Goal: Contribute content: Add original content to the website for others to see

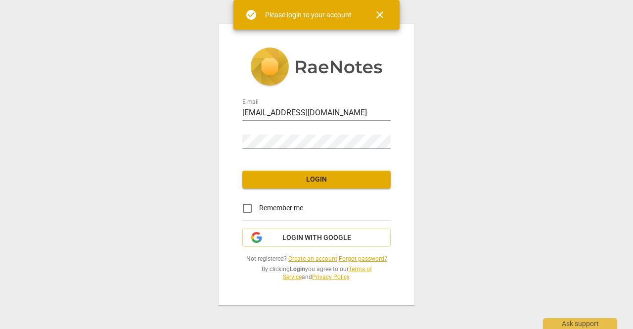
click at [311, 182] on span "Login" at bounding box center [316, 180] width 133 height 10
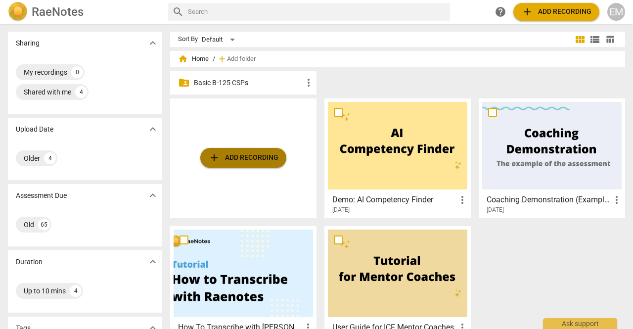
click at [240, 162] on span "add Add recording" at bounding box center [243, 158] width 70 height 12
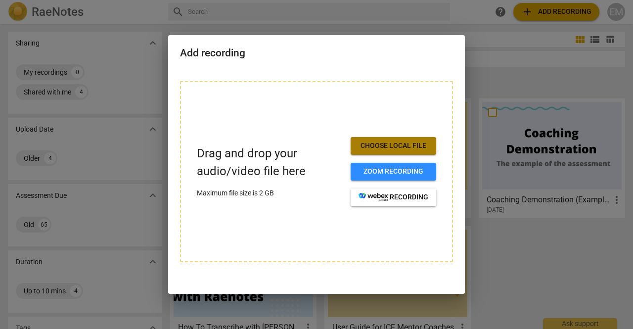
click at [402, 143] on span "Choose local file" at bounding box center [393, 146] width 70 height 10
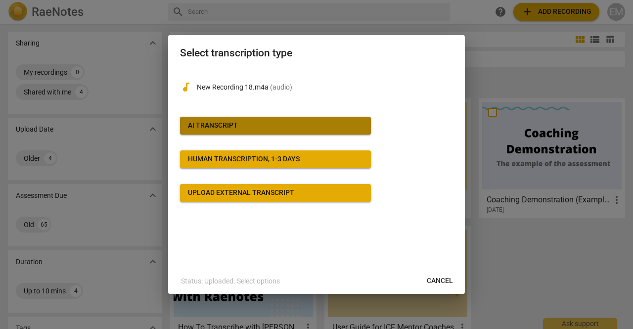
click at [202, 128] on div "AI Transcript" at bounding box center [213, 126] width 50 height 10
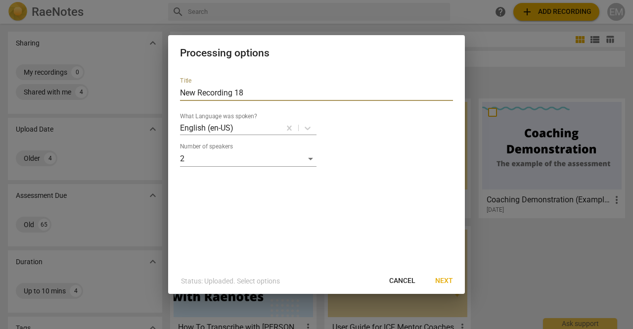
drag, startPoint x: 250, startPoint y: 93, endPoint x: 164, endPoint y: 93, distance: 85.5
click at [164, 93] on div "Processing options Title New Recording 18 What Language was spoken? English (en…" at bounding box center [316, 164] width 633 height 329
type input "ErinMarshall_AACC"
click at [446, 278] on span "Next" at bounding box center [444, 281] width 18 height 10
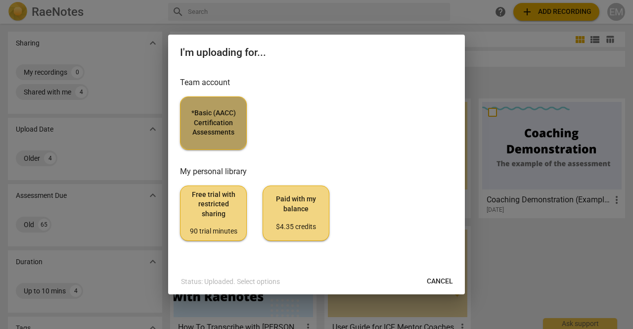
click at [222, 124] on span "*Basic (AACC) Certification Assessments" at bounding box center [213, 122] width 50 height 29
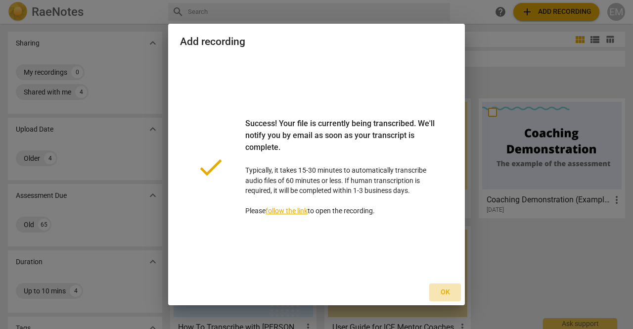
click at [443, 294] on span "Ok" at bounding box center [445, 292] width 16 height 10
